Goal: Obtain resource: Download file/media

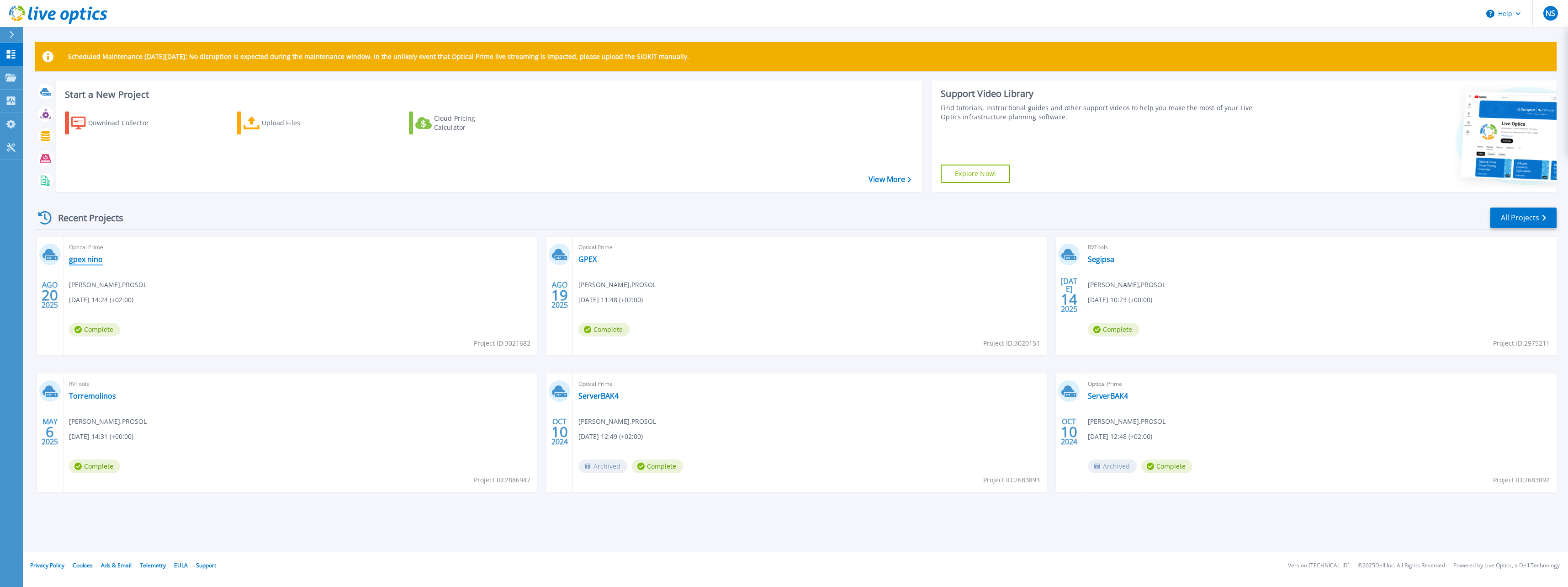
click at [94, 261] on link "gpex nino" at bounding box center [86, 259] width 34 height 9
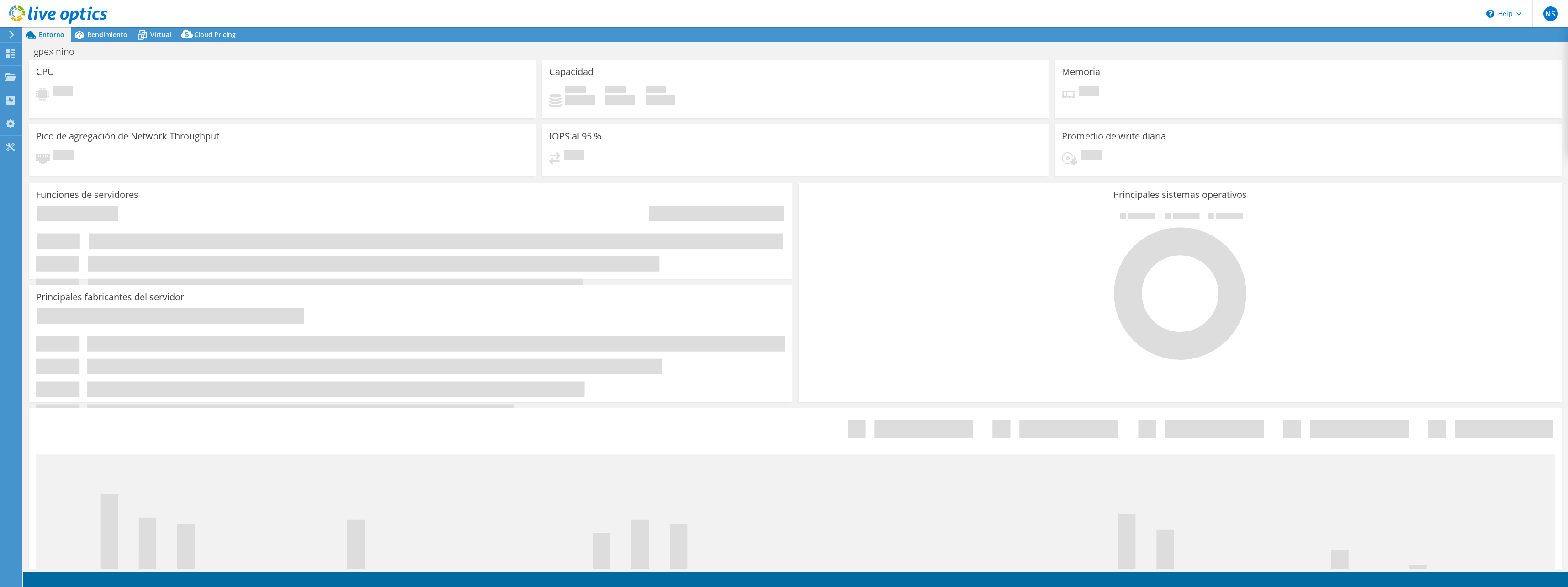
select select "EUFrankfurt"
select select "EUR"
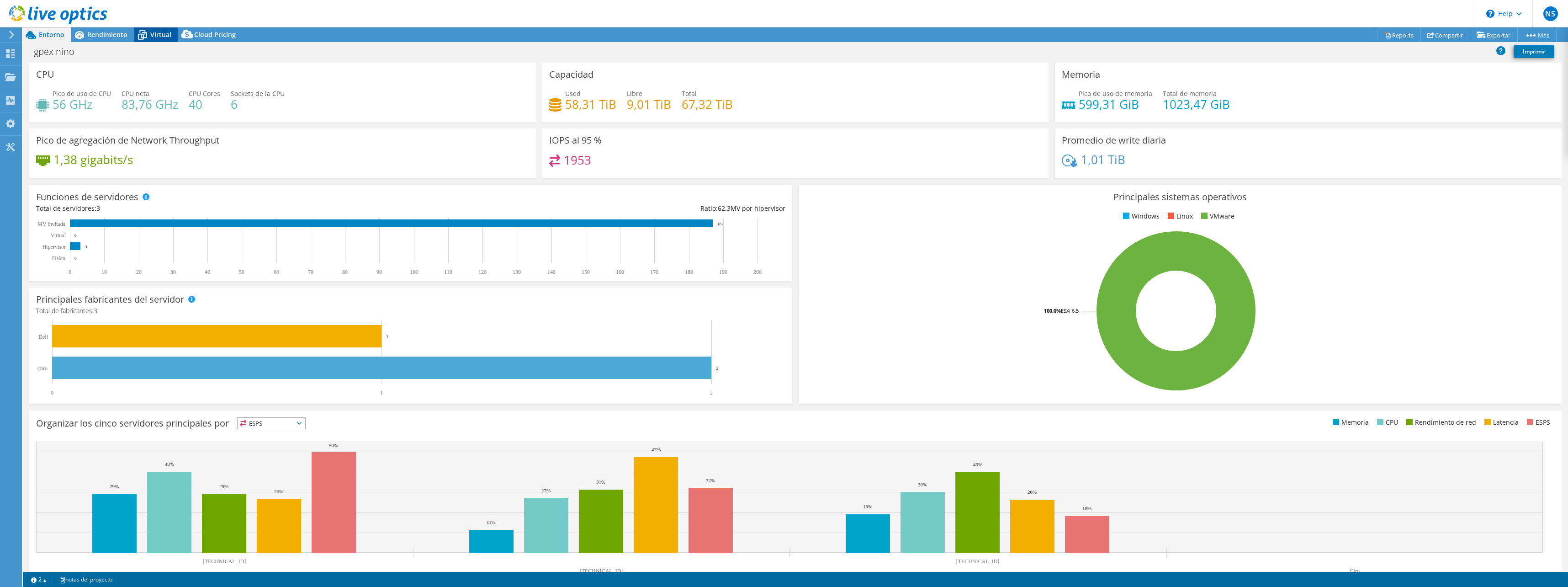
click at [148, 35] on icon at bounding box center [142, 35] width 16 height 16
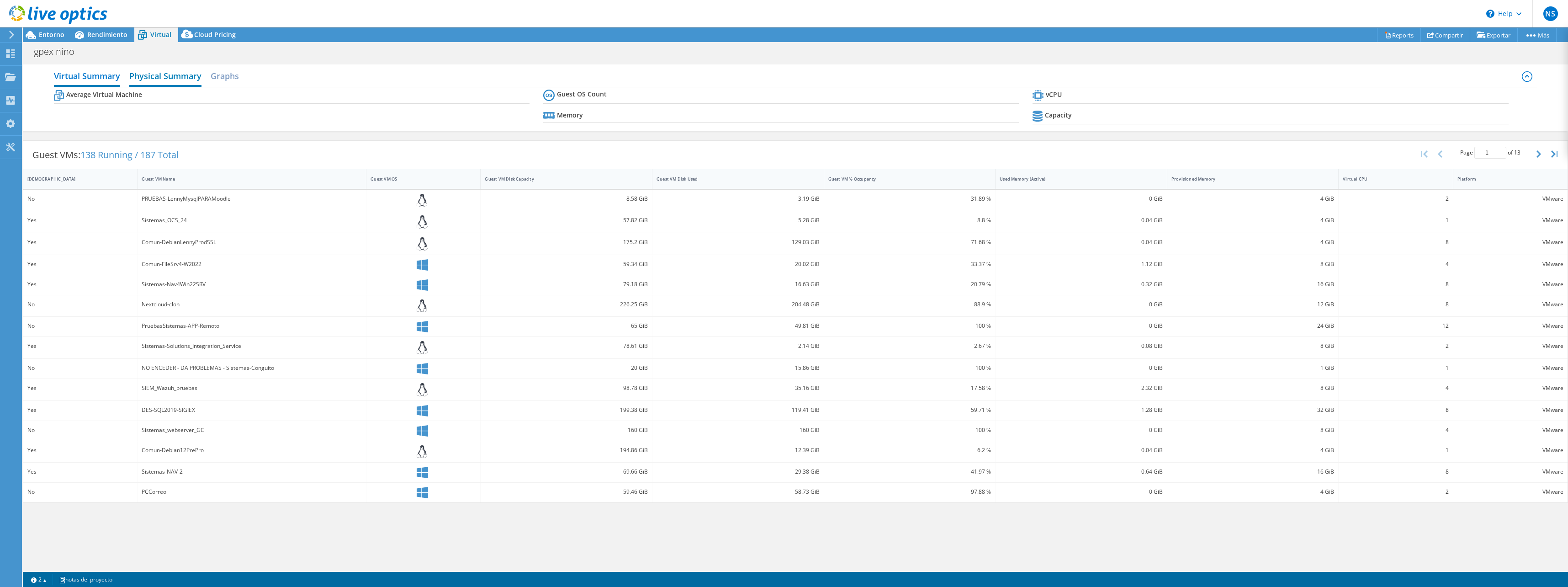
click at [145, 70] on h2 "Physical Summary" at bounding box center [165, 77] width 72 height 20
click at [1393, 32] on link "Reports" at bounding box center [1399, 35] width 44 height 14
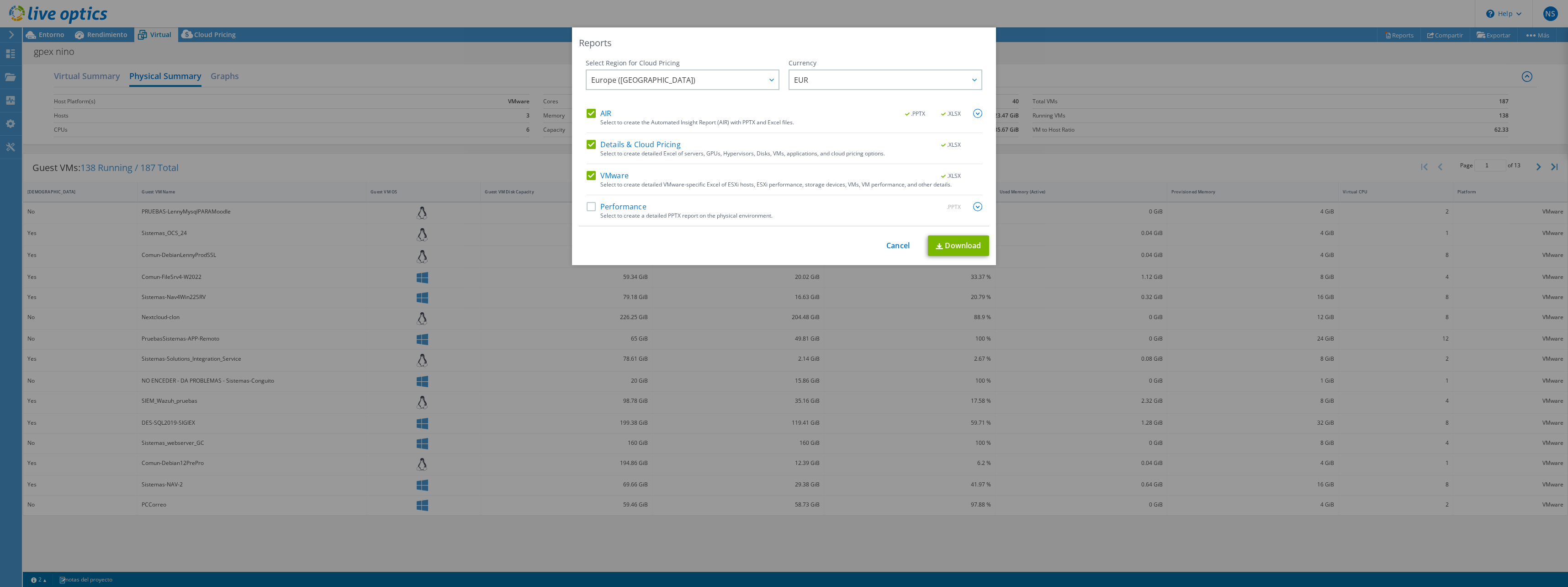
click at [640, 210] on label "Performance" at bounding box center [617, 206] width 60 height 9
click at [0, 0] on input "Performance" at bounding box center [0, 0] width 0 height 0
click at [966, 246] on link "Download" at bounding box center [958, 246] width 61 height 21
click at [598, 382] on div "Reports Select Region for Cloud Pricing Asia Pacific (Hong Kong) Asia Pacific (…" at bounding box center [784, 294] width 1568 height 532
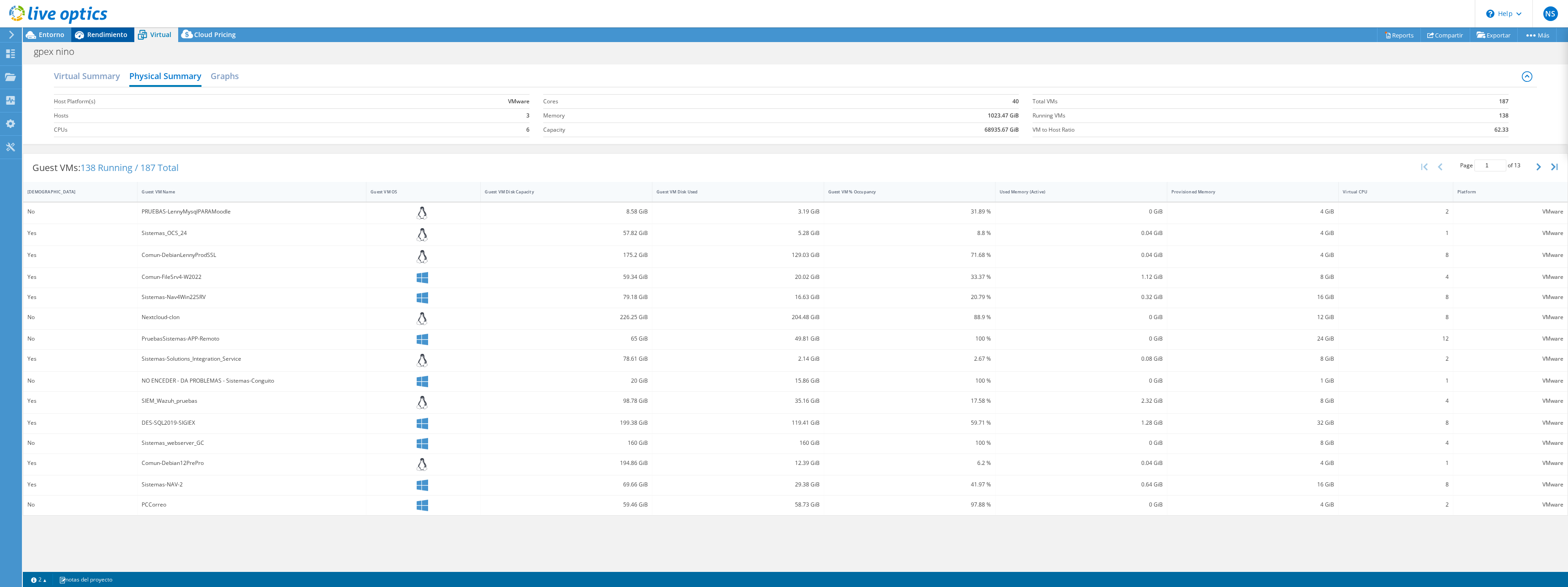
click at [103, 40] on div "Rendimiento" at bounding box center [103, 35] width 63 height 15
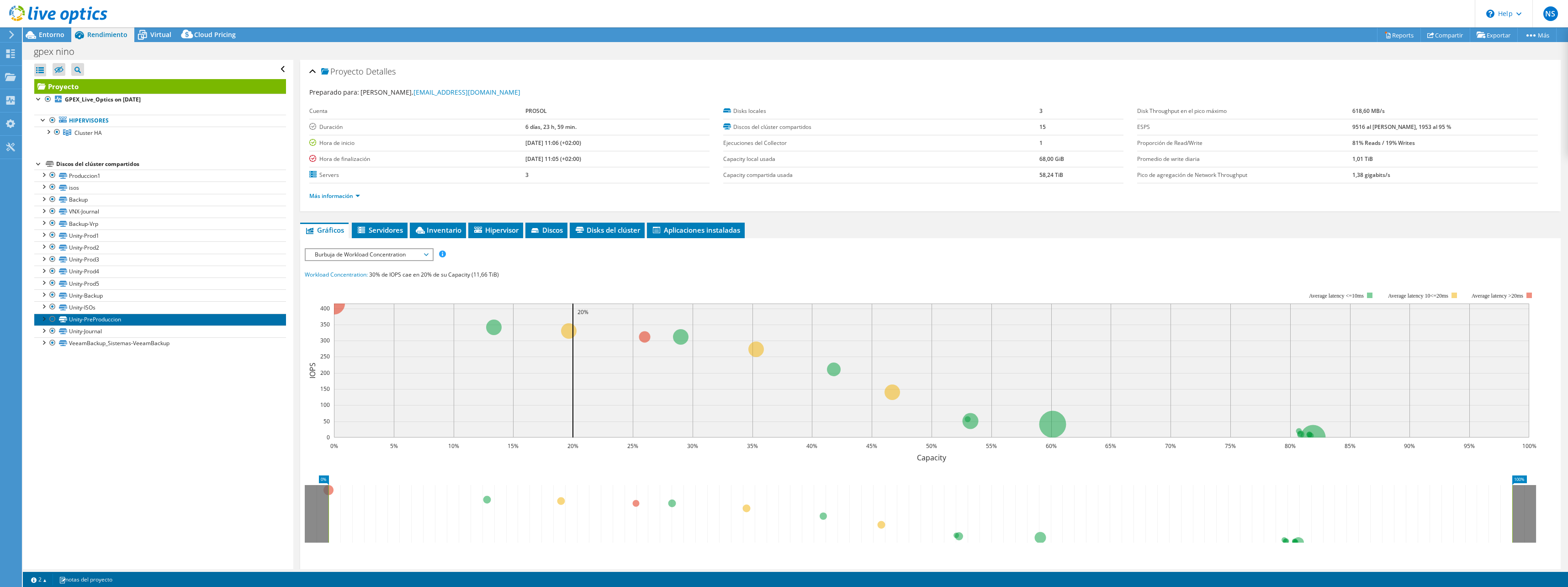
click at [94, 322] on link "Unity-PreProduccion" at bounding box center [160, 320] width 252 height 12
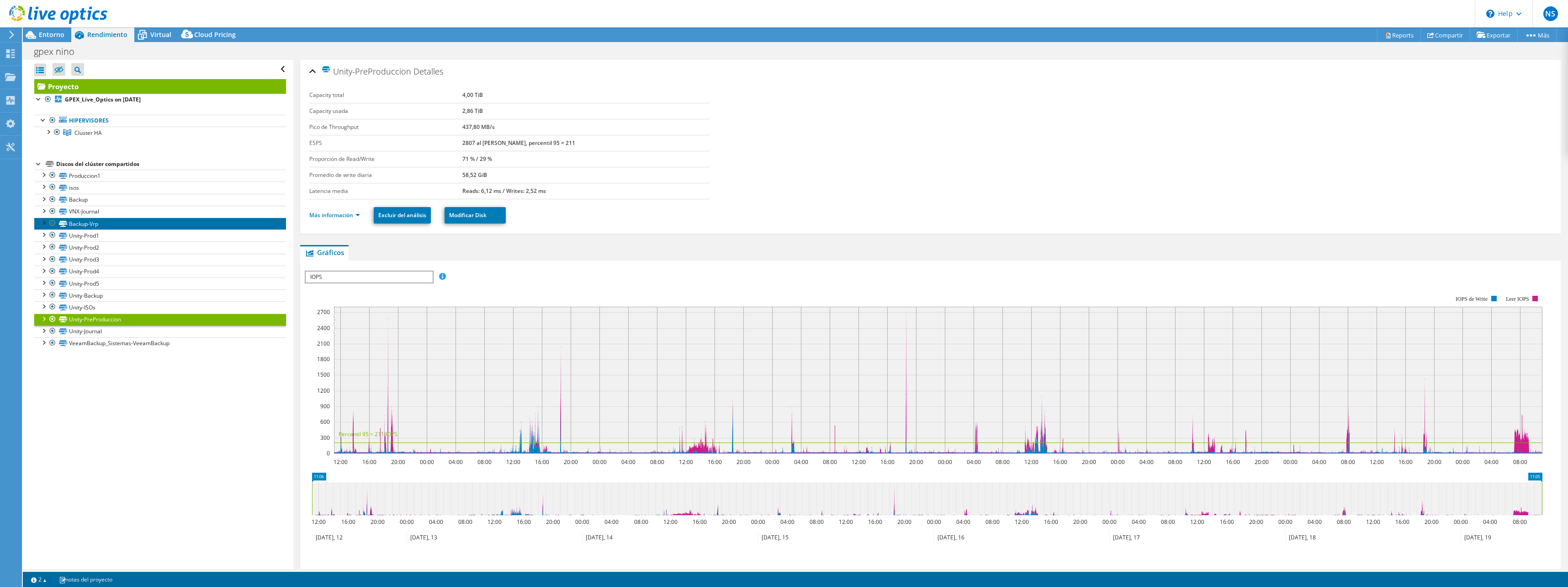
click at [74, 228] on link "Backup-Vrp" at bounding box center [160, 223] width 252 height 12
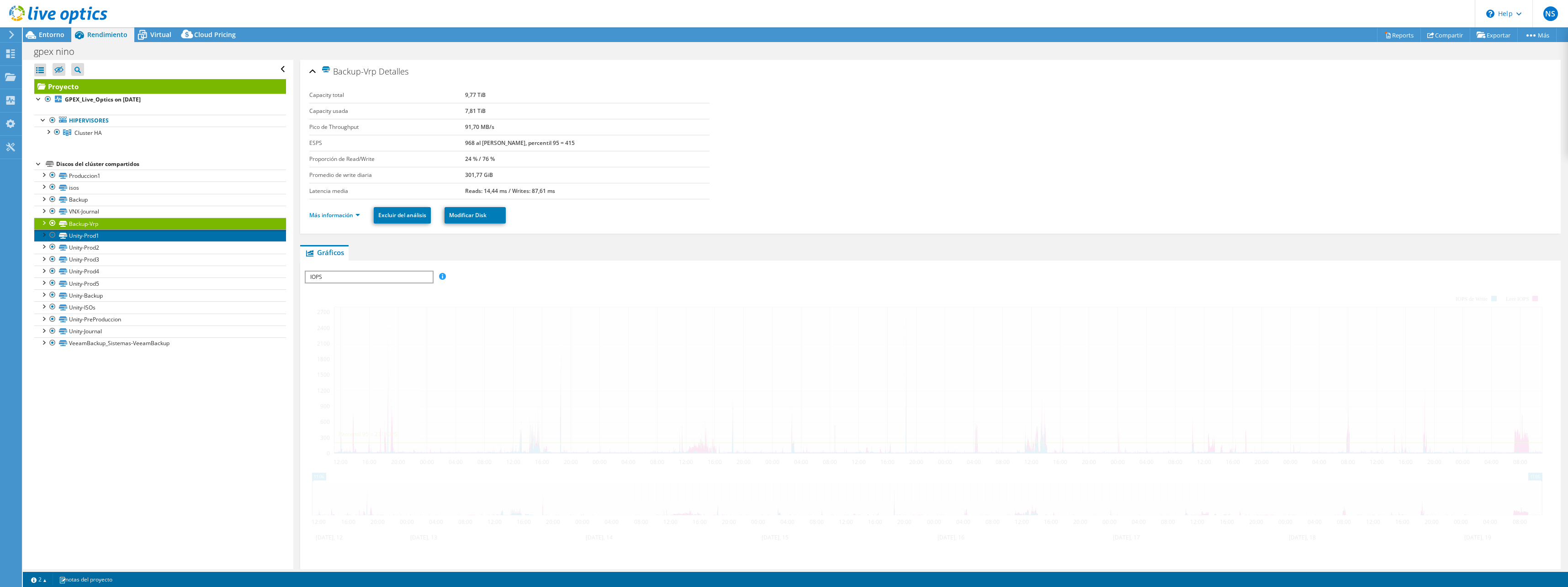
click at [74, 234] on link "Unity-Prod1" at bounding box center [160, 236] width 252 height 12
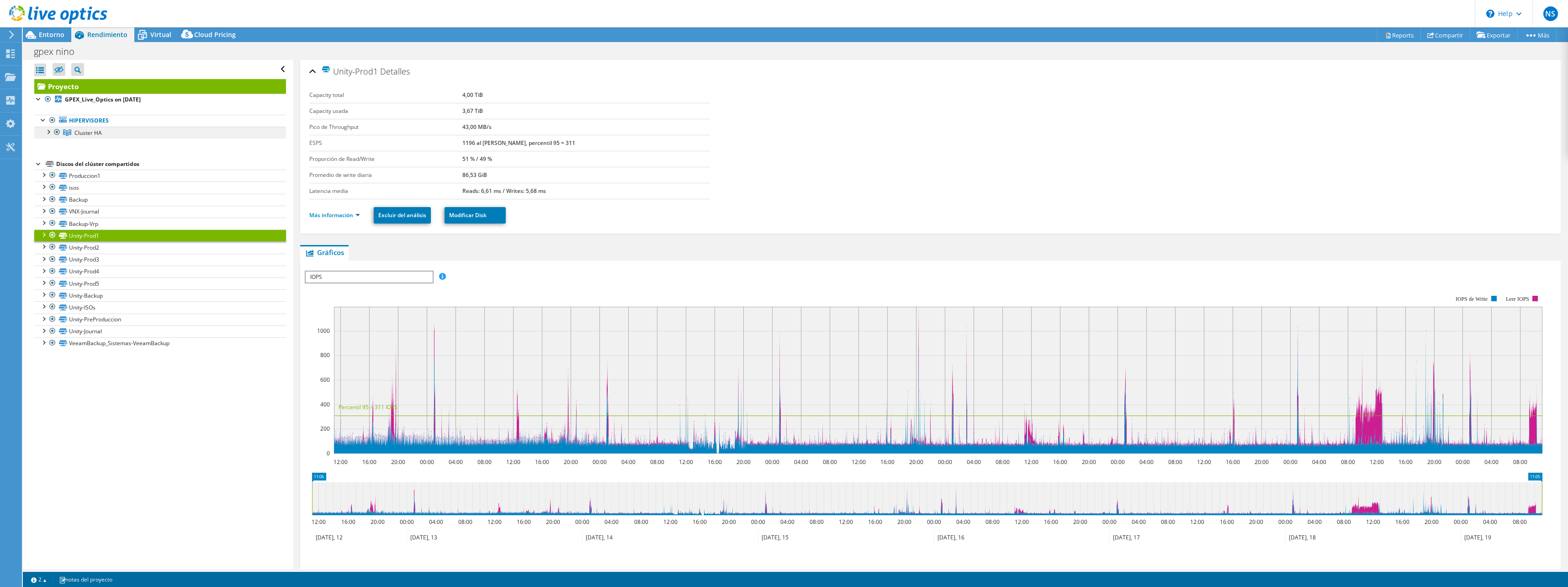
click at [78, 129] on span "Cluster HA" at bounding box center [88, 133] width 27 height 8
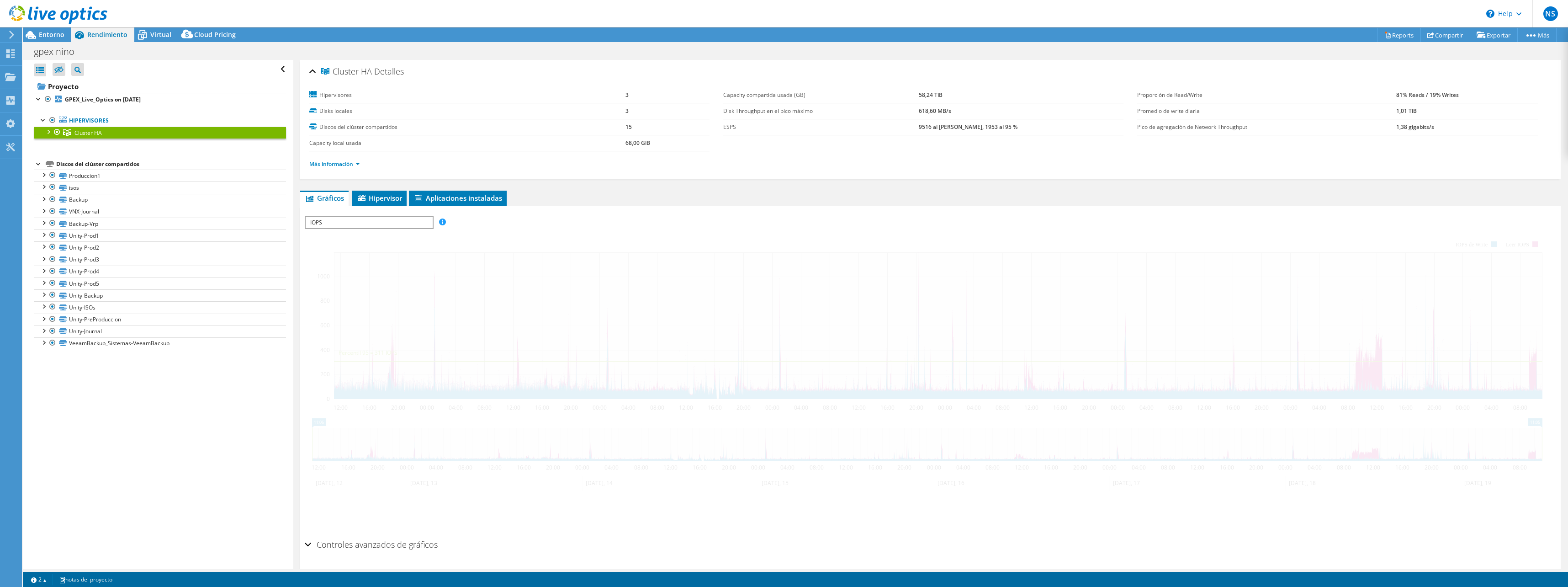
click at [54, 133] on div at bounding box center [57, 132] width 9 height 11
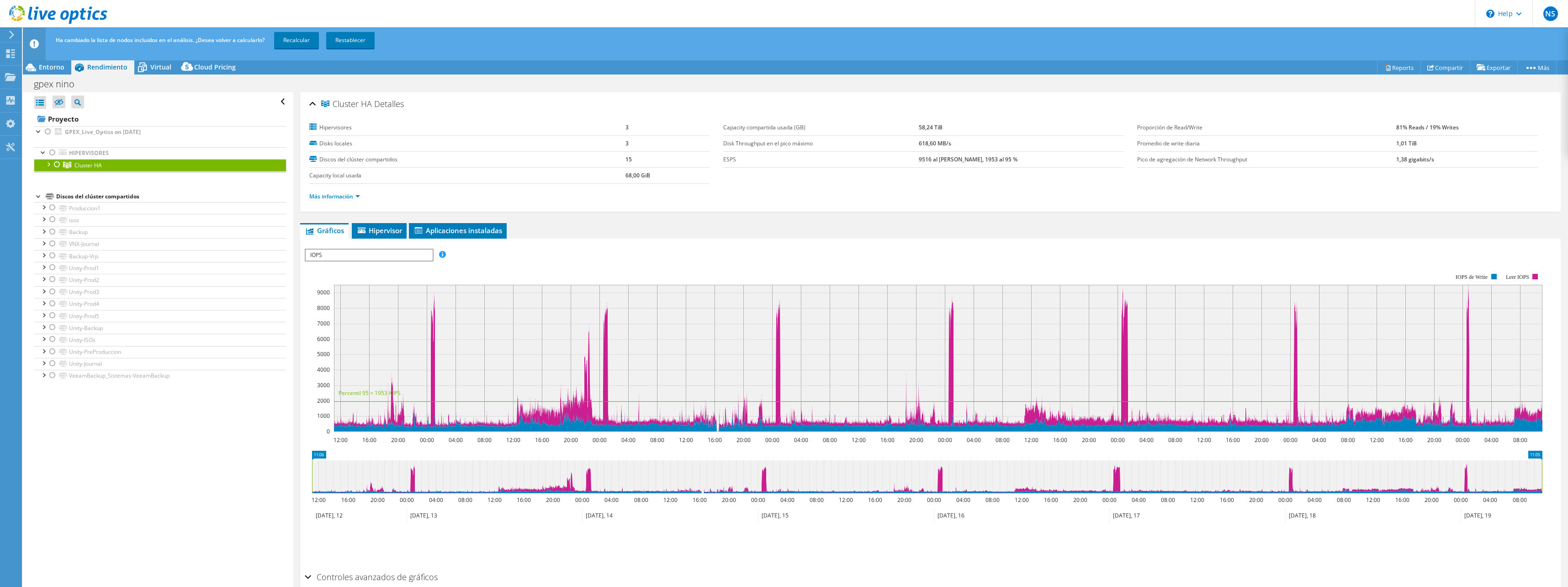
click at [51, 164] on div at bounding box center [47, 163] width 9 height 9
click at [54, 164] on div at bounding box center [57, 164] width 9 height 11
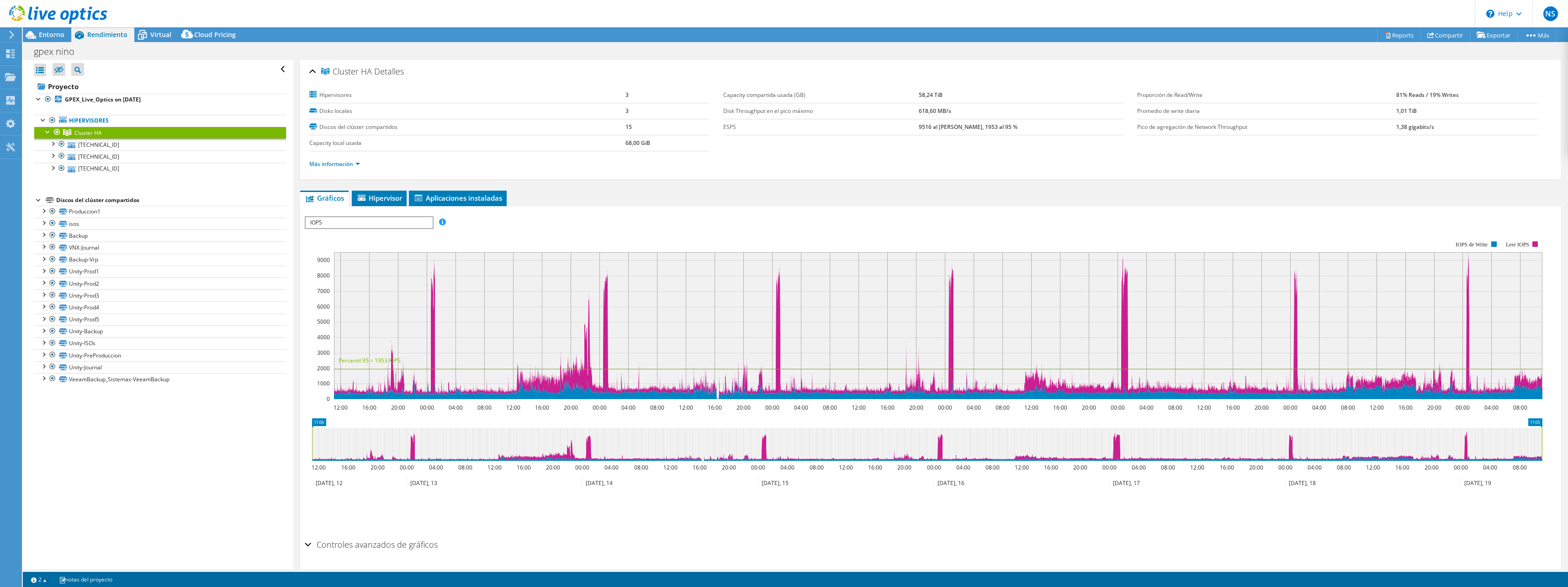
click at [69, 28] on div at bounding box center [54, 15] width 107 height 30
click at [60, 30] on div at bounding box center [54, 15] width 107 height 30
click at [61, 30] on span "Entorno" at bounding box center [52, 35] width 26 height 9
click at [60, 33] on span "Entorno" at bounding box center [52, 35] width 26 height 9
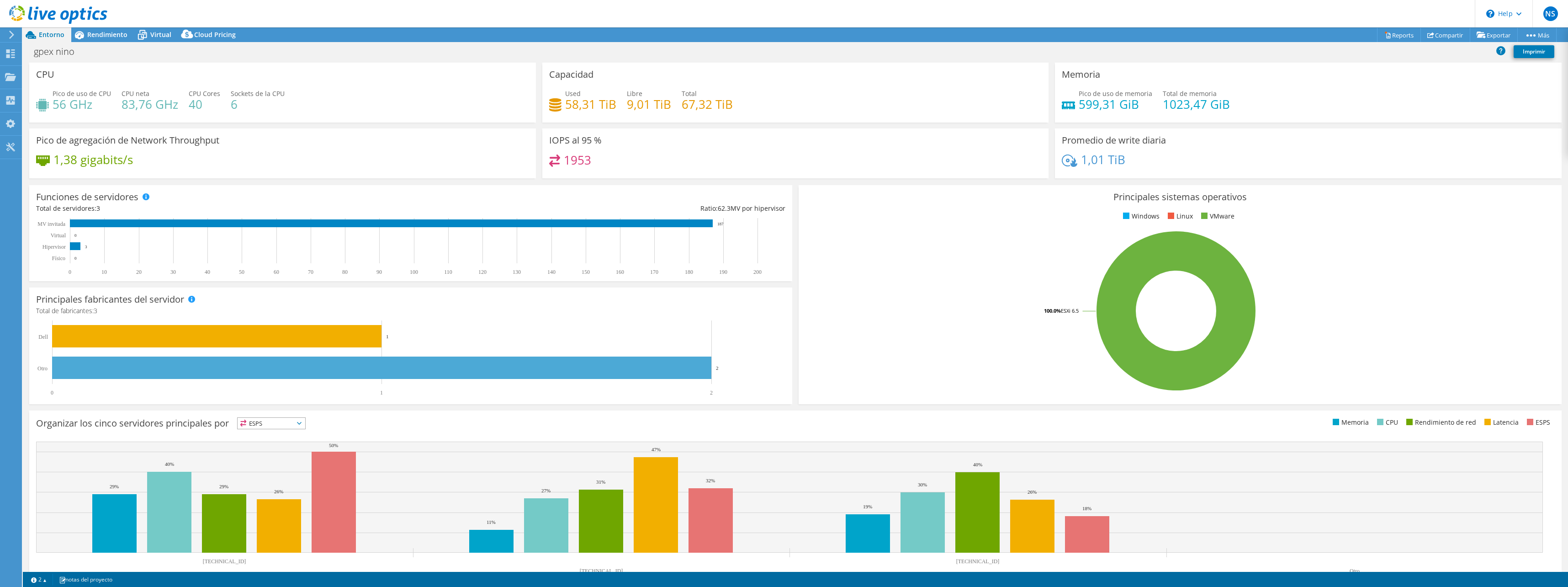
click at [686, 104] on h4 "67,32 TiB" at bounding box center [707, 104] width 51 height 10
click at [103, 29] on div at bounding box center [54, 15] width 107 height 30
click at [102, 32] on span "Rendimiento" at bounding box center [107, 35] width 40 height 9
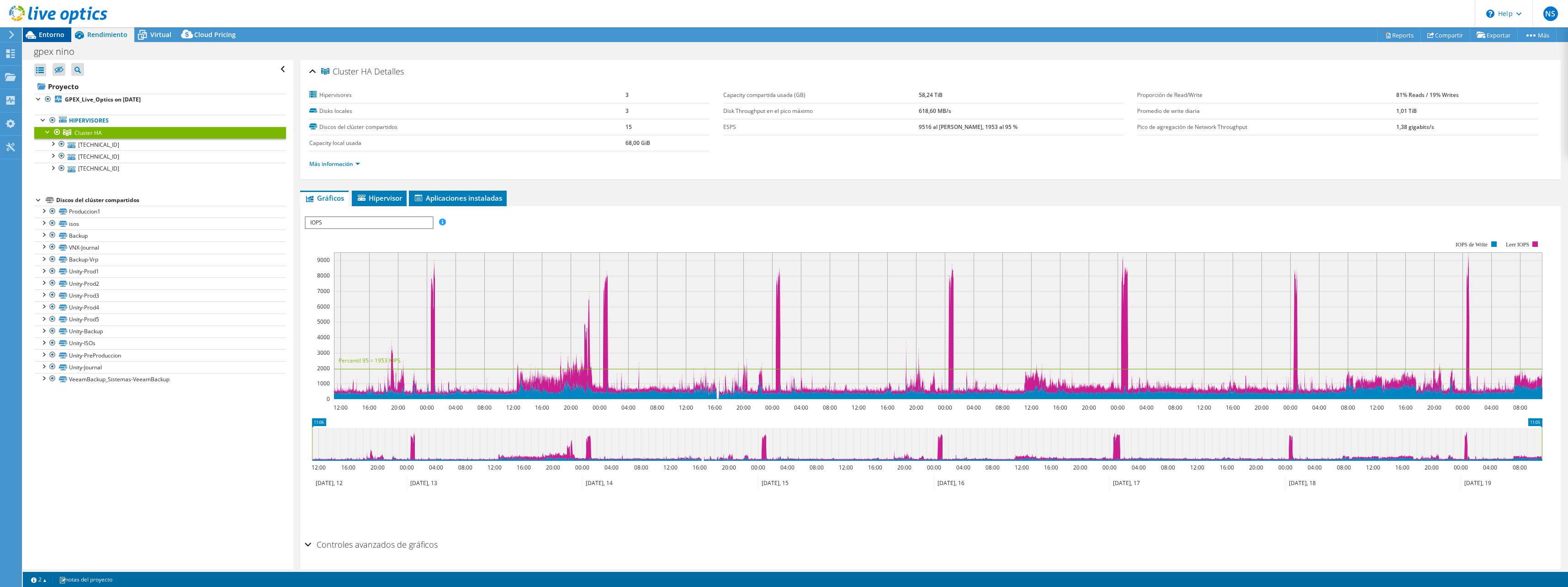
click at [57, 41] on div "Entorno" at bounding box center [47, 35] width 49 height 15
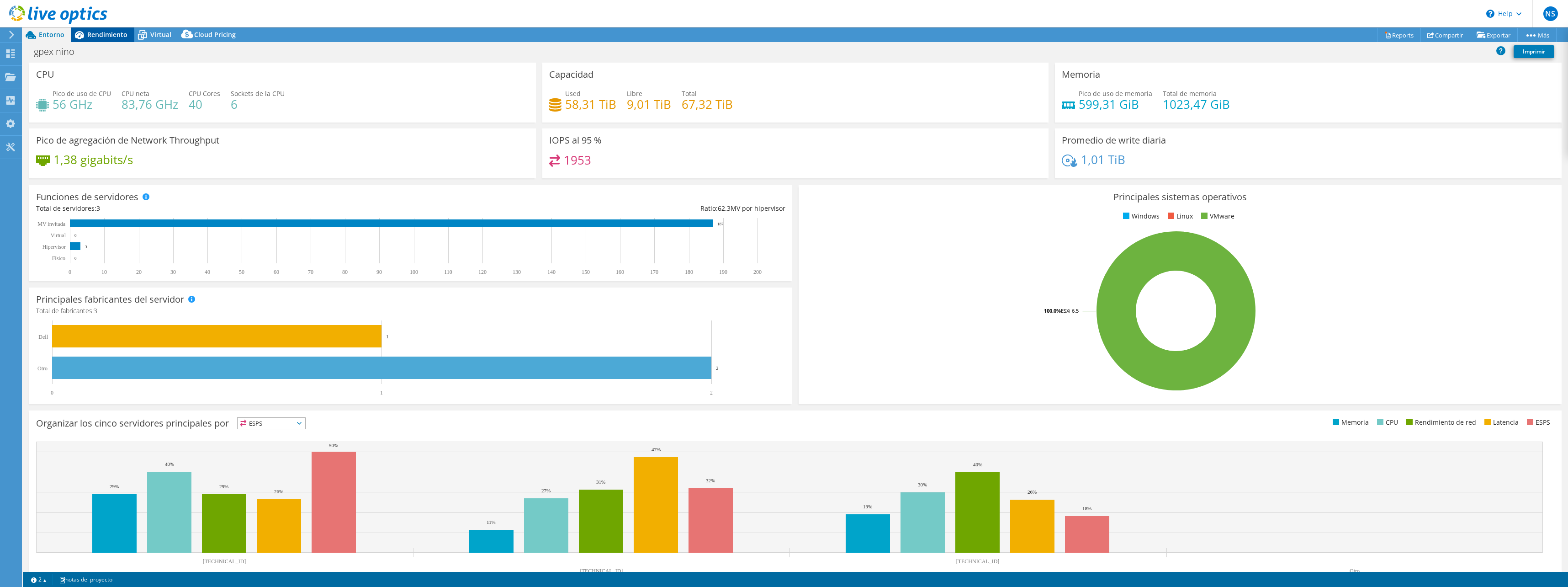
click at [113, 36] on span "Rendimiento" at bounding box center [107, 35] width 40 height 9
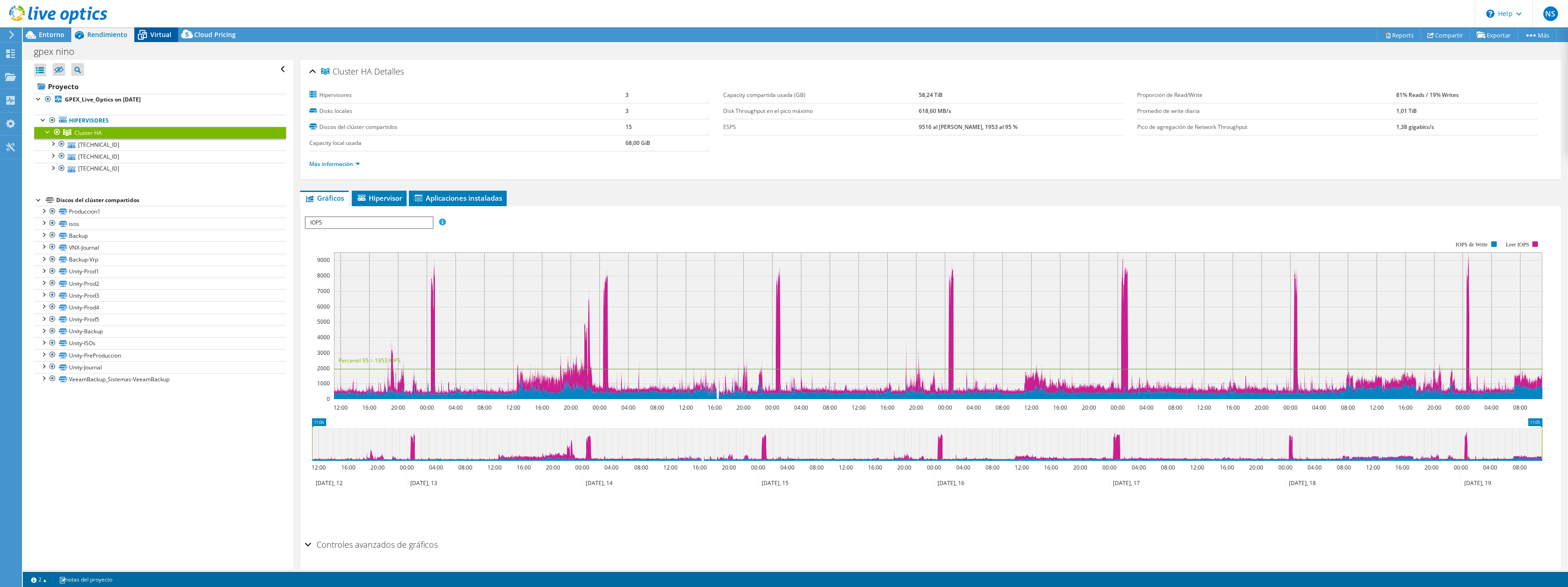
click at [145, 36] on icon at bounding box center [142, 35] width 16 height 16
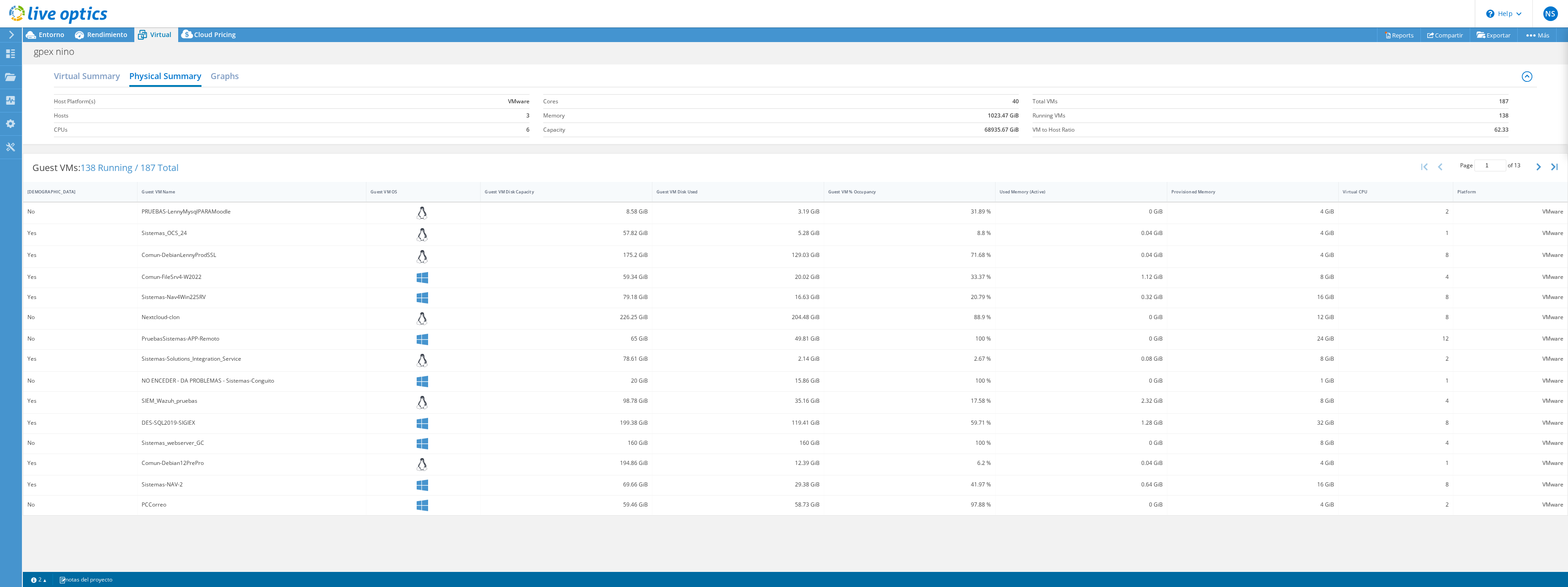
click at [1385, 134] on label "VM to Host Ratio" at bounding box center [1215, 130] width 365 height 9
